Goal: Transaction & Acquisition: Purchase product/service

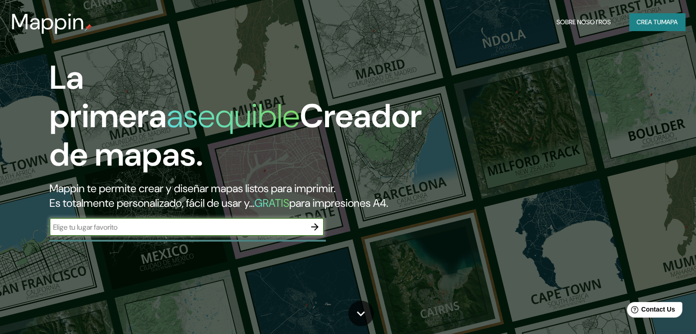
click at [220, 233] on input "text" at bounding box center [177, 227] width 256 height 11
type input "puerto eten [GEOGRAPHIC_DATA]"
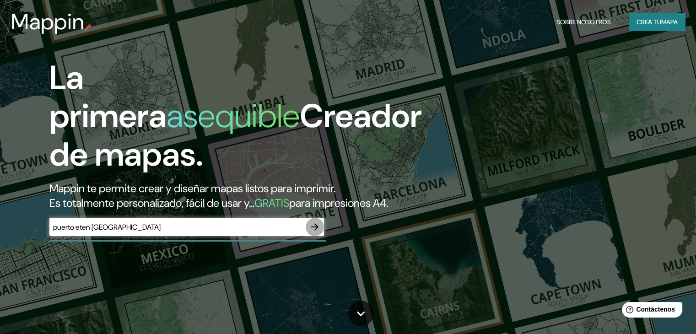
click at [315, 233] on icon "button" at bounding box center [314, 227] width 11 height 11
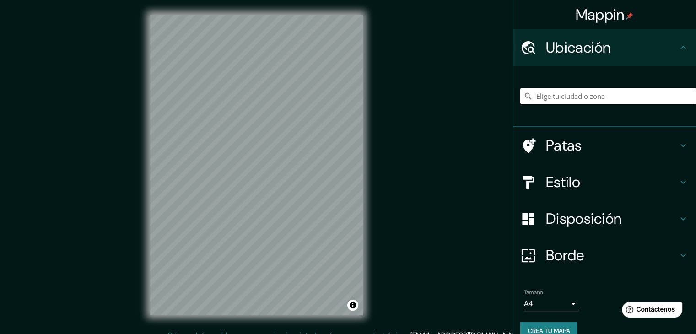
click at [560, 94] on input "Elige tu ciudad o zona" at bounding box center [609, 96] width 176 height 16
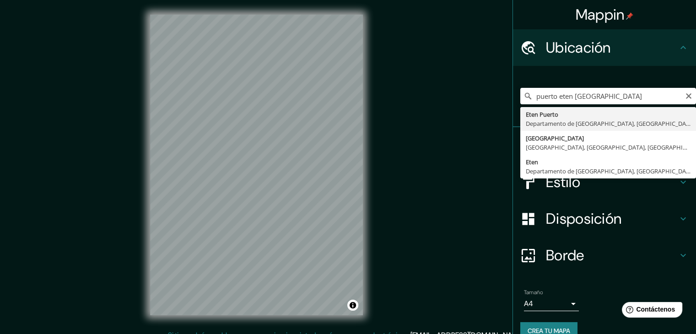
type input "[GEOGRAPHIC_DATA], [GEOGRAPHIC_DATA], [GEOGRAPHIC_DATA]"
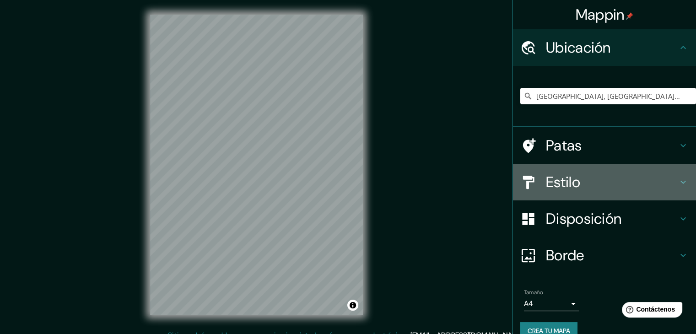
click at [593, 185] on h4 "Estilo" at bounding box center [612, 182] width 132 height 18
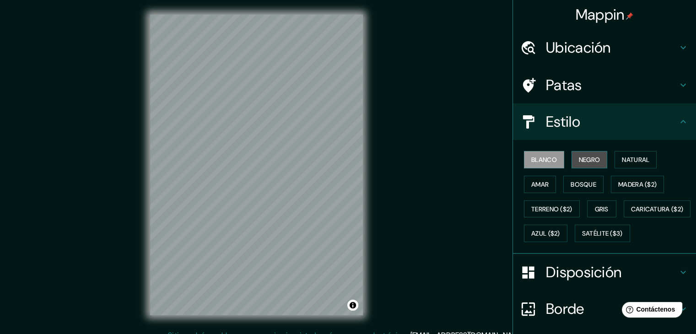
click at [579, 163] on font "Negro" at bounding box center [590, 160] width 22 height 8
click at [544, 179] on button "Amar" at bounding box center [540, 184] width 32 height 17
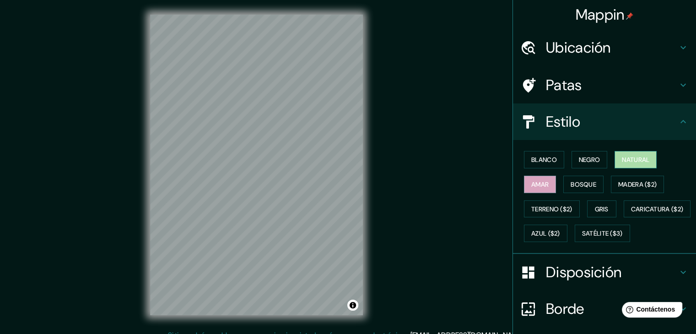
click at [623, 162] on font "Natural" at bounding box center [635, 160] width 27 height 8
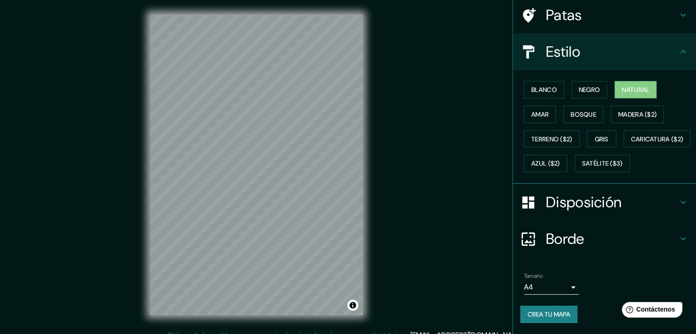
scroll to position [92, 0]
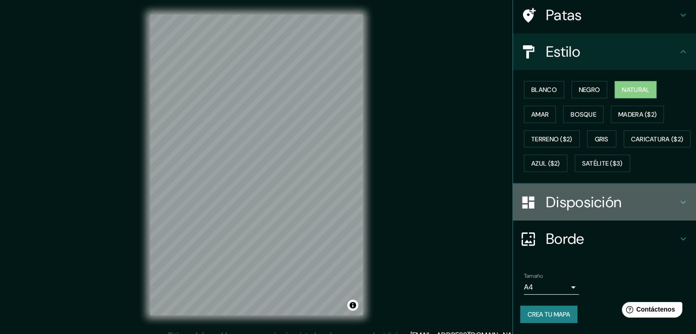
click at [626, 195] on h4 "Disposición" at bounding box center [612, 202] width 132 height 18
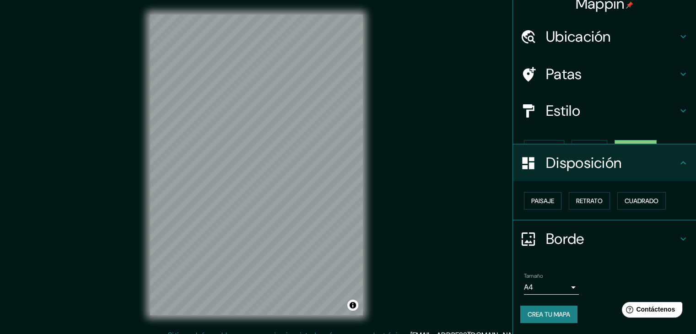
scroll to position [0, 0]
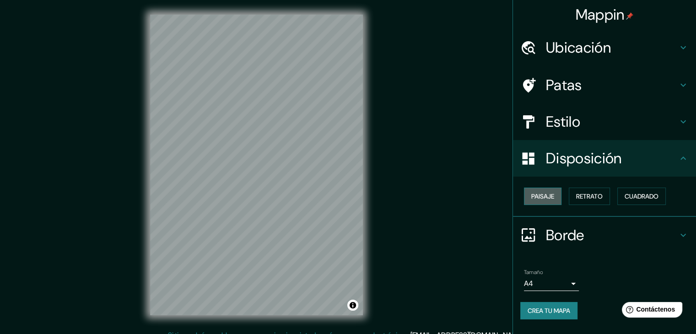
click at [543, 195] on font "Paisaje" at bounding box center [543, 196] width 23 height 8
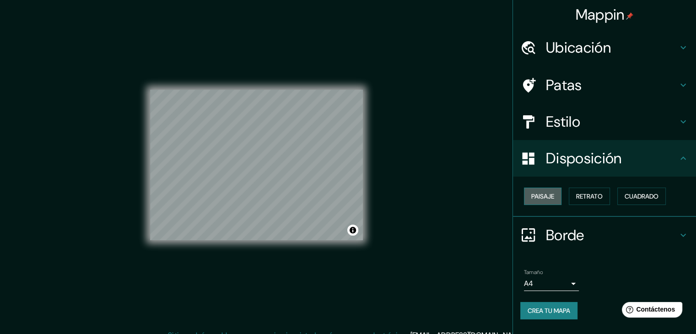
click at [543, 195] on font "Paisaje" at bounding box center [543, 196] width 23 height 8
click at [583, 197] on font "Retrato" at bounding box center [589, 196] width 27 height 8
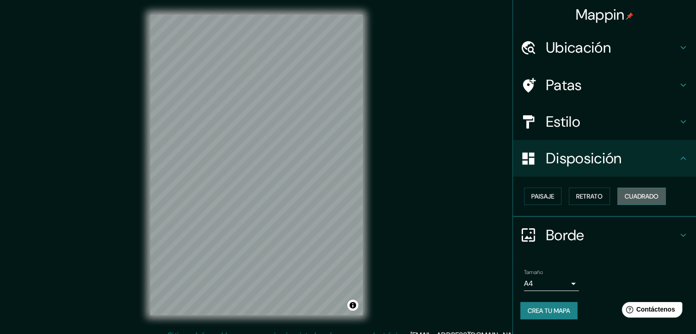
click at [652, 200] on font "Cuadrado" at bounding box center [642, 196] width 34 height 8
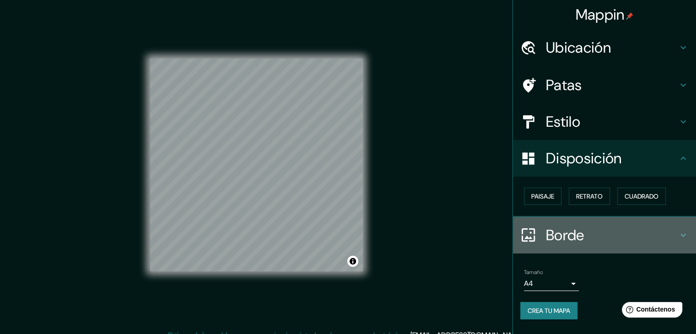
click at [596, 232] on h4 "Borde" at bounding box center [612, 235] width 132 height 18
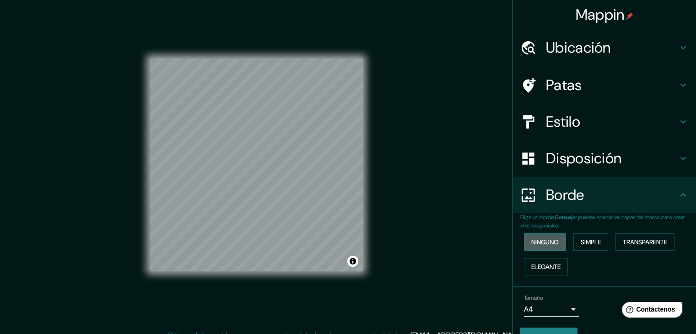
click at [550, 237] on font "Ninguno" at bounding box center [545, 242] width 27 height 12
click at [592, 242] on font "Simple" at bounding box center [591, 242] width 20 height 8
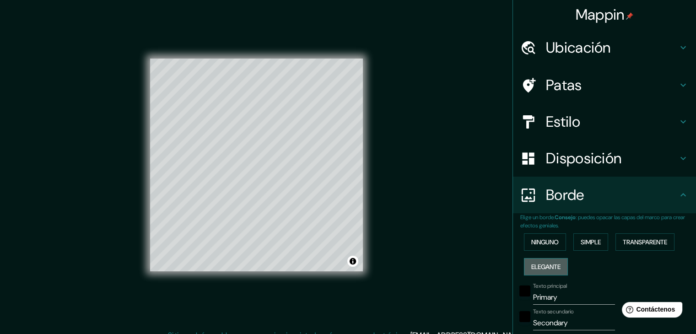
click at [548, 261] on font "Elegante" at bounding box center [546, 267] width 29 height 12
click at [543, 243] on font "Ninguno" at bounding box center [545, 242] width 27 height 8
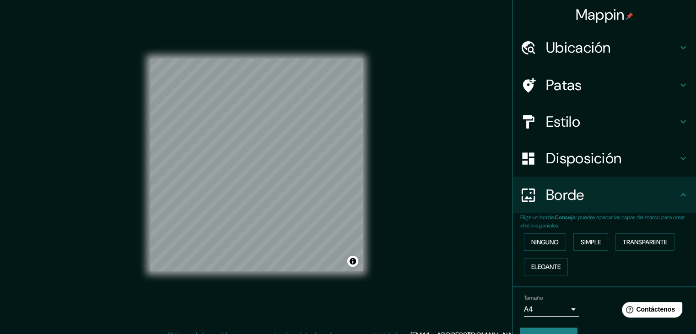
click at [549, 123] on font "Estilo" at bounding box center [563, 121] width 34 height 19
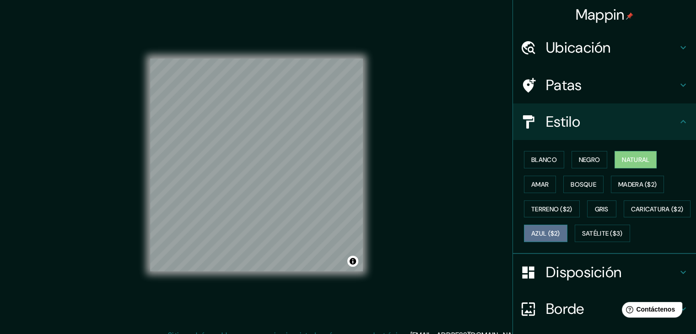
click at [568, 226] on button "Azul ($2)" at bounding box center [545, 233] width 43 height 17
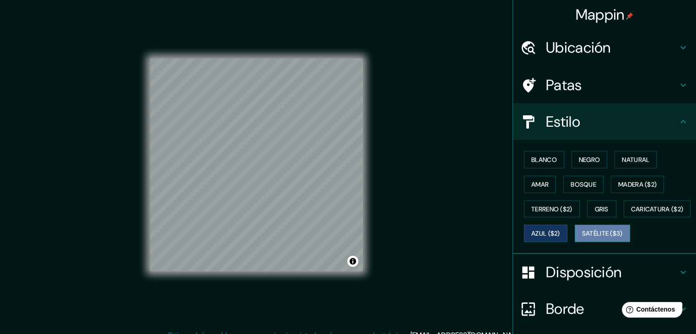
click at [582, 238] on font "Satélite ($3)" at bounding box center [602, 234] width 41 height 8
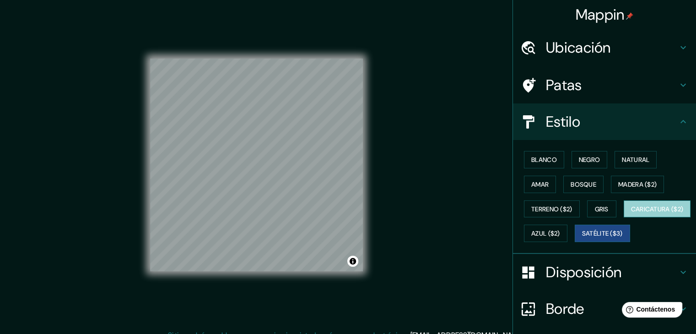
click at [631, 213] on font "Caricatura ($2)" at bounding box center [657, 209] width 53 height 8
